Goal: Task Accomplishment & Management: Complete application form

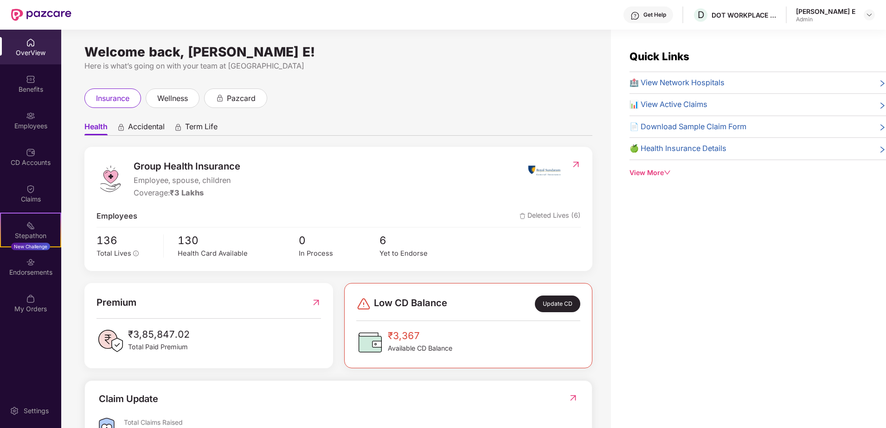
click at [40, 46] on div "OverView" at bounding box center [30, 47] width 61 height 35
click at [34, 94] on div "Benefits" at bounding box center [30, 83] width 61 height 35
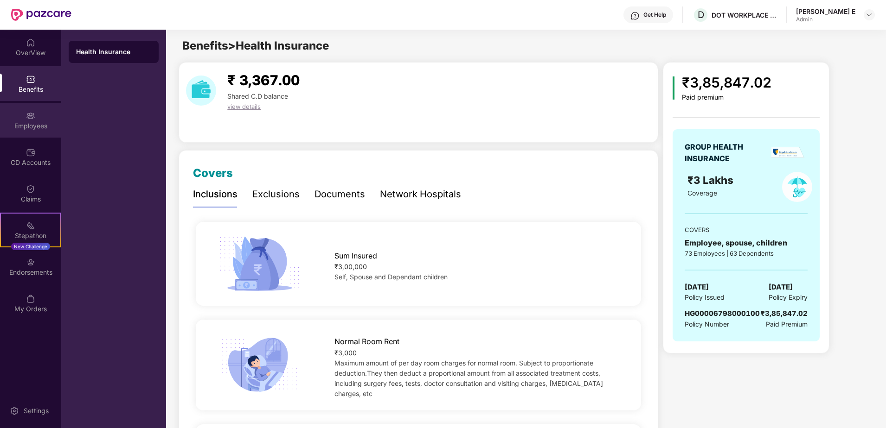
click at [29, 125] on div "Employees" at bounding box center [30, 125] width 61 height 9
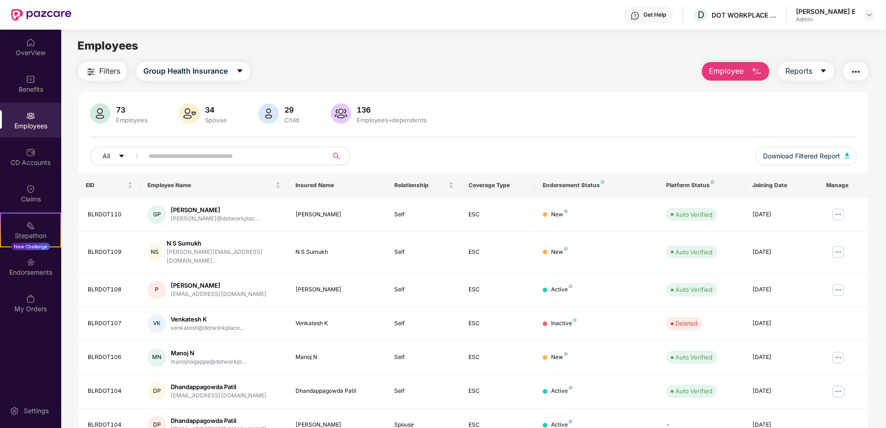
click at [724, 75] on span "Employee" at bounding box center [726, 71] width 35 height 12
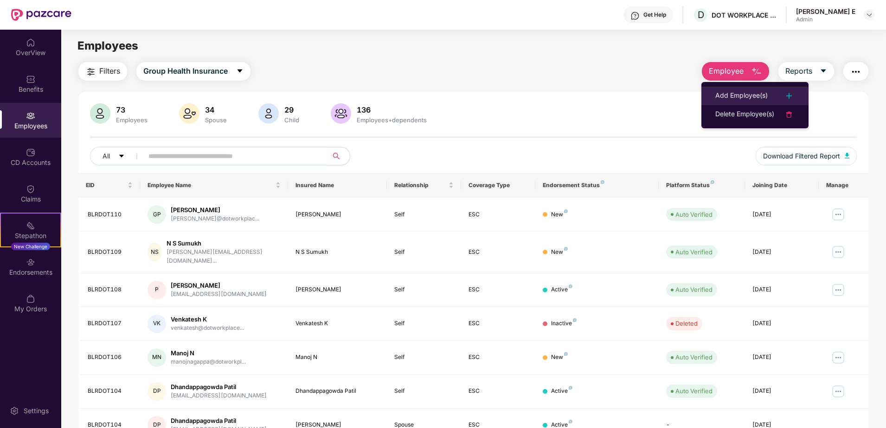
click at [729, 96] on div "Add Employee(s)" at bounding box center [741, 95] width 52 height 11
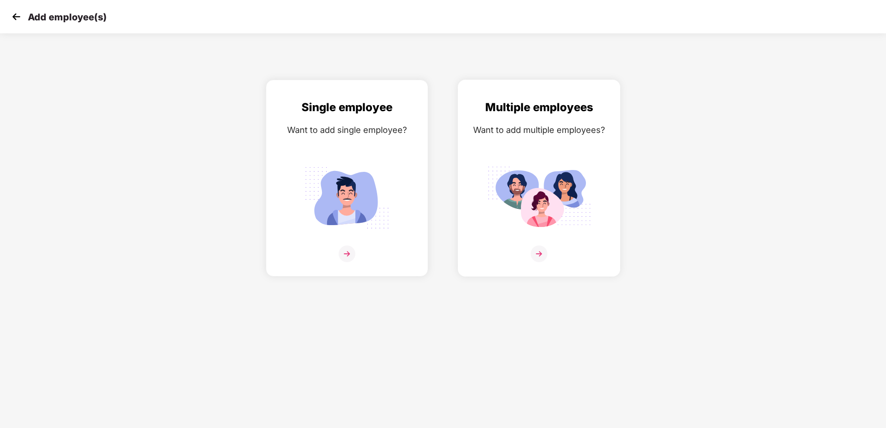
click at [512, 179] on img at bounding box center [539, 198] width 104 height 72
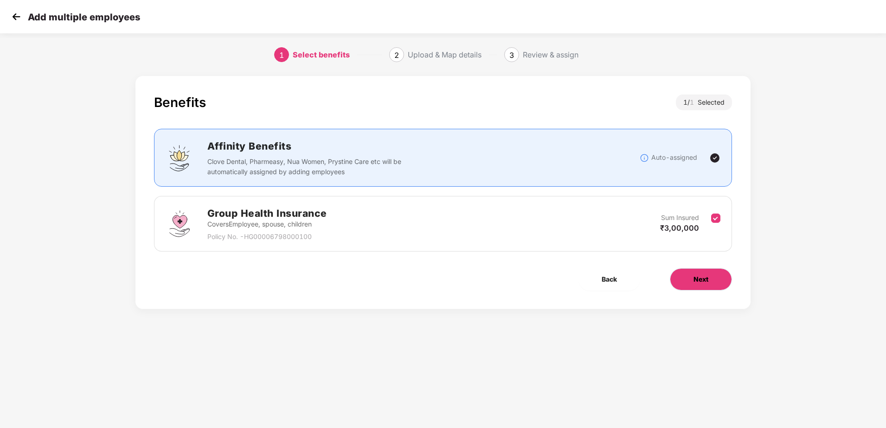
click at [711, 279] on button "Next" at bounding box center [701, 280] width 62 height 22
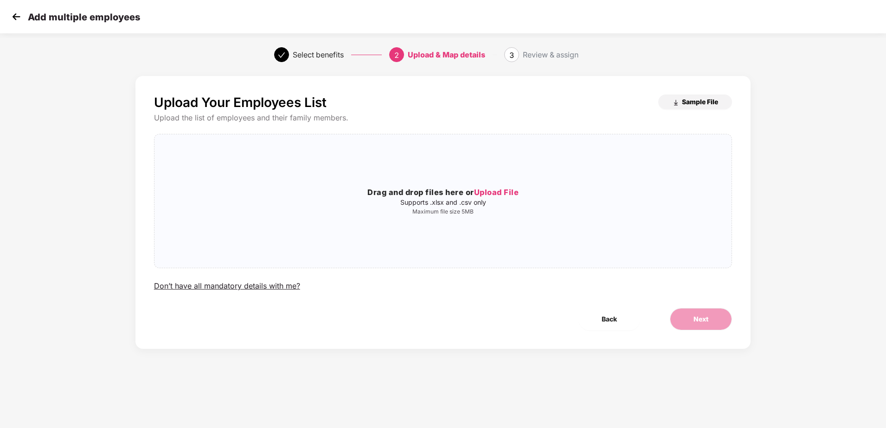
click at [691, 99] on span "Sample File" at bounding box center [700, 101] width 36 height 9
